Goal: Task Accomplishment & Management: Manage account settings

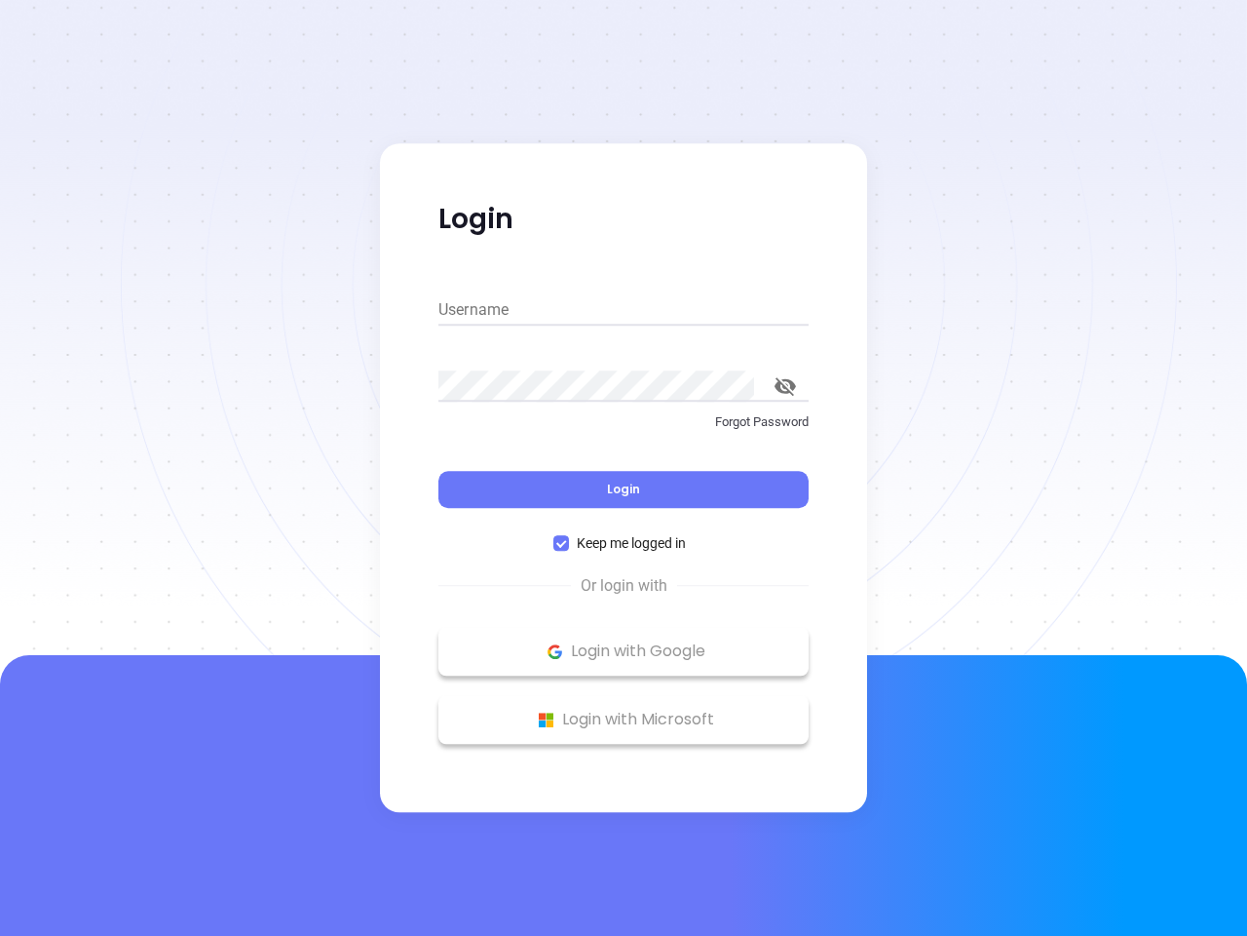
click at [624, 468] on div "Login" at bounding box center [624, 477] width 370 height 60
click at [624, 310] on input "Username" at bounding box center [624, 309] width 370 height 31
click at [785, 386] on icon "toggle password visibility" at bounding box center [785, 386] width 21 height 19
click at [624, 489] on span "Login" at bounding box center [623, 488] width 33 height 17
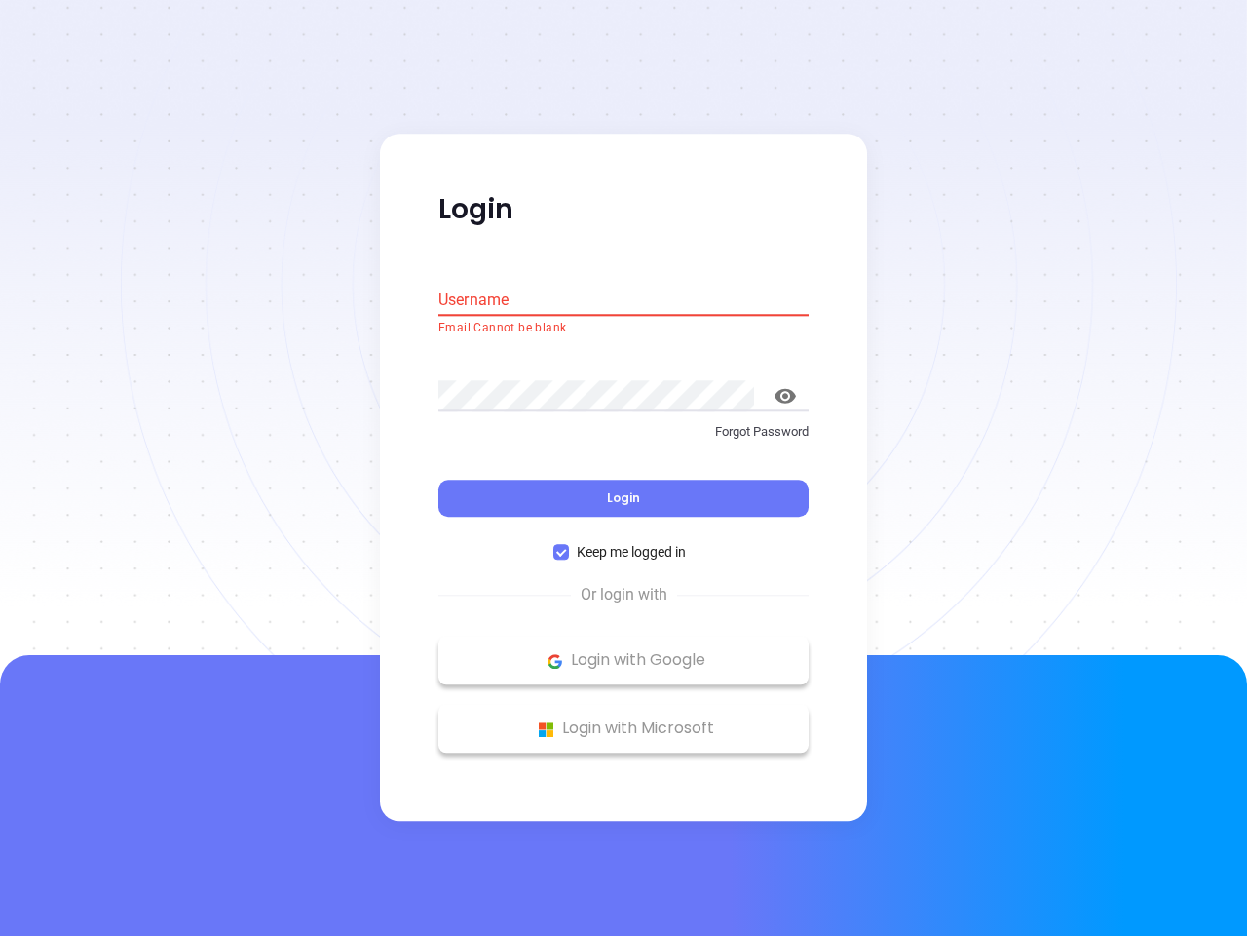
click at [624, 543] on span "Keep me logged in" at bounding box center [631, 552] width 125 height 21
click at [569, 545] on input "Keep me logged in" at bounding box center [562, 553] width 16 height 16
checkbox input "false"
click at [624, 651] on p "Login with Google" at bounding box center [623, 660] width 351 height 29
click at [624, 719] on p "Login with Microsoft" at bounding box center [623, 728] width 351 height 29
